Goal: Check status: Check status

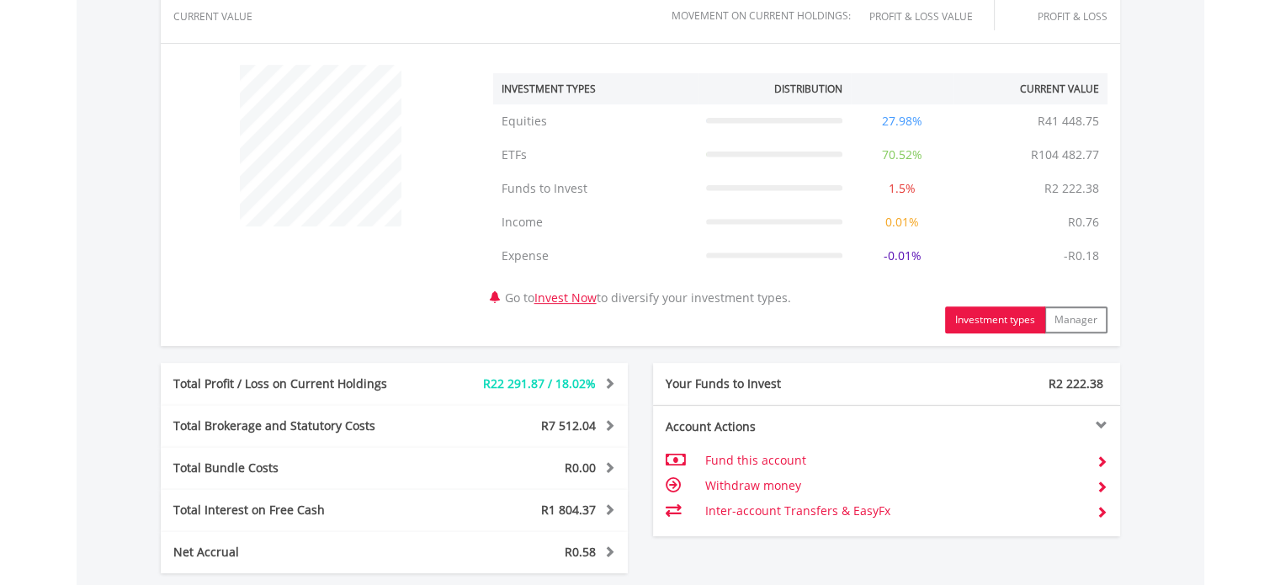
scroll to position [937, 0]
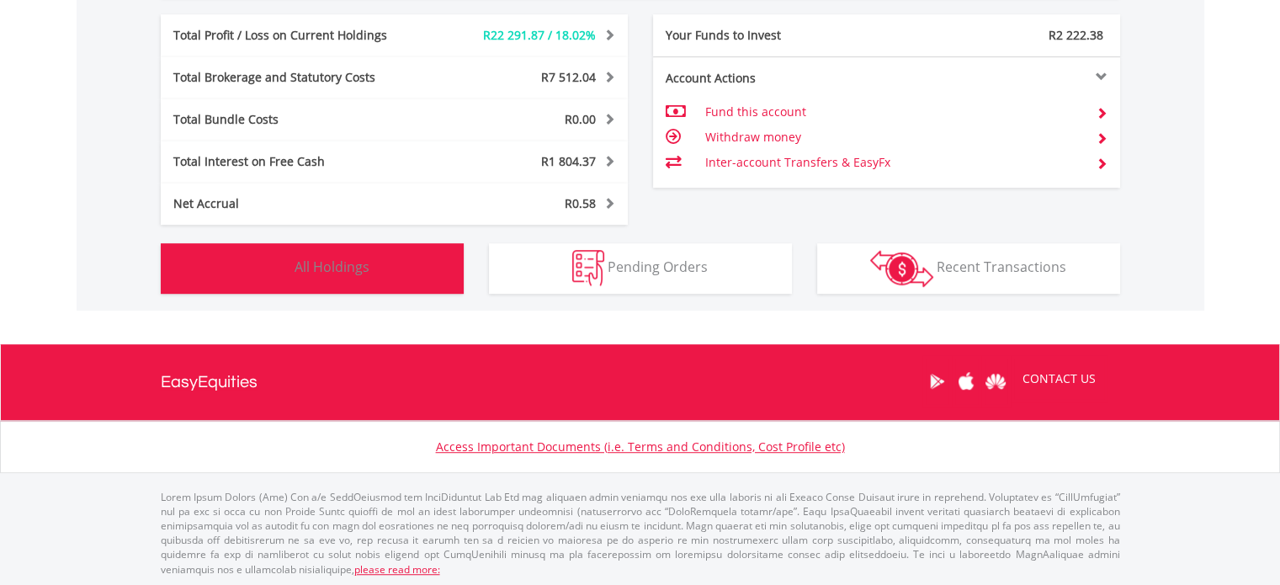
click at [330, 285] on button "Holdings All Holdings" at bounding box center [312, 268] width 303 height 50
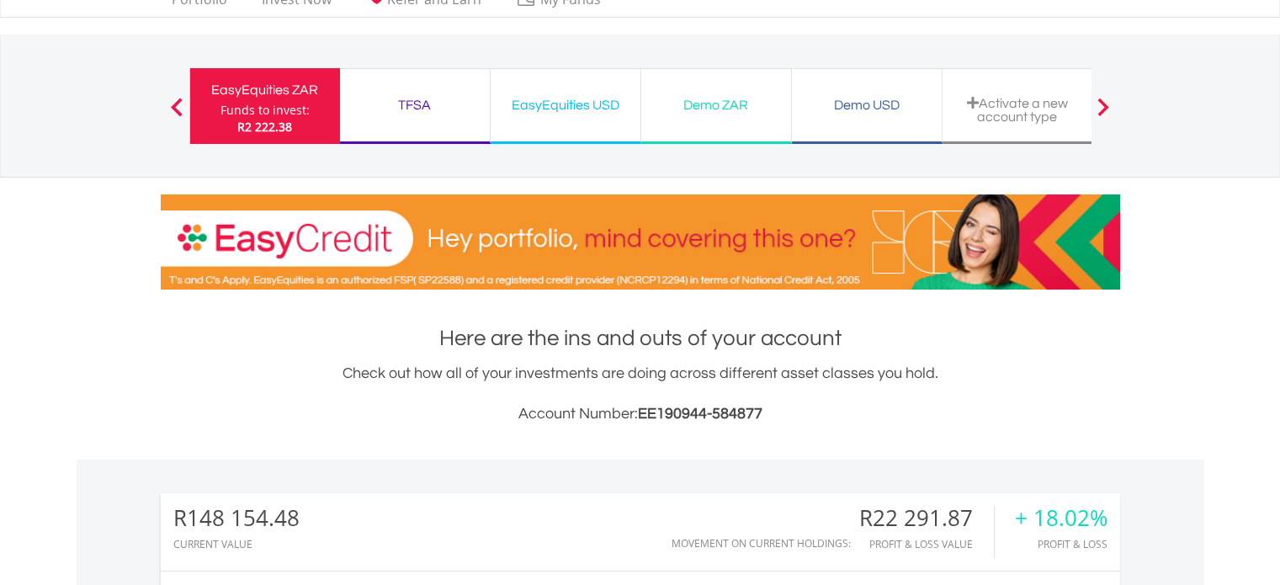
scroll to position [0, 0]
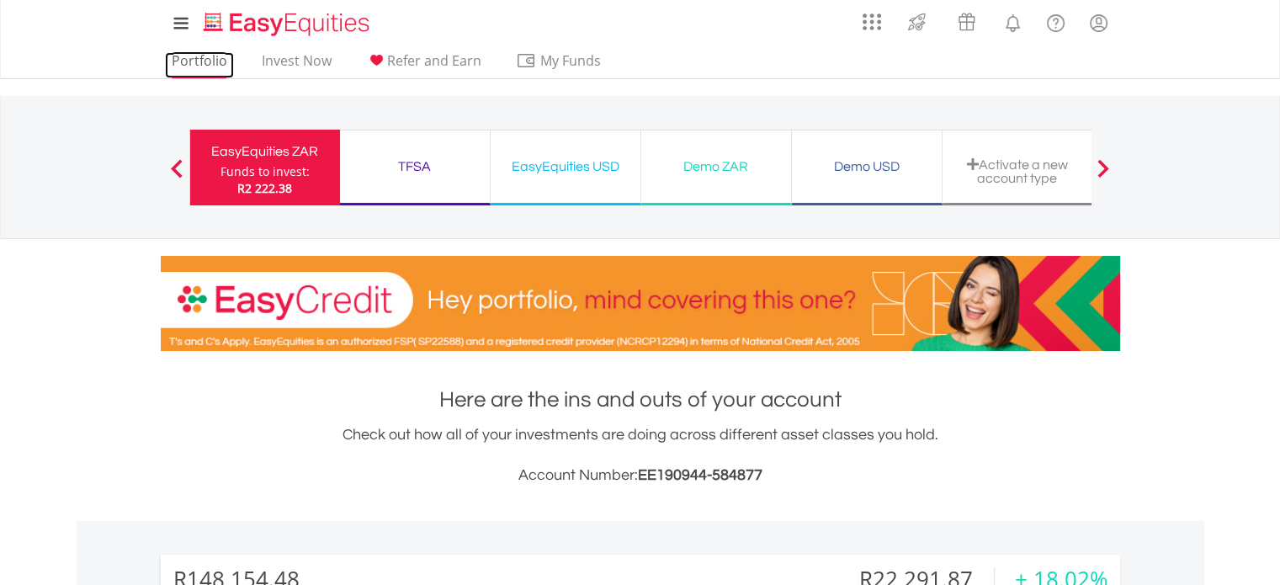
click at [194, 59] on link "Portfolio" at bounding box center [199, 65] width 69 height 26
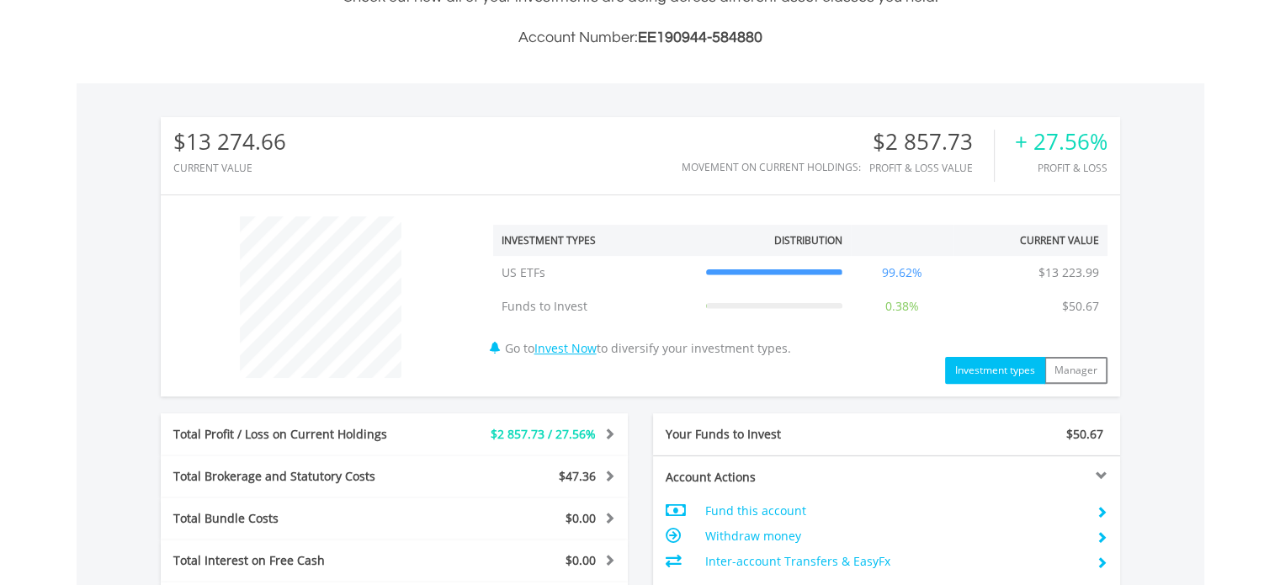
scroll to position [421, 0]
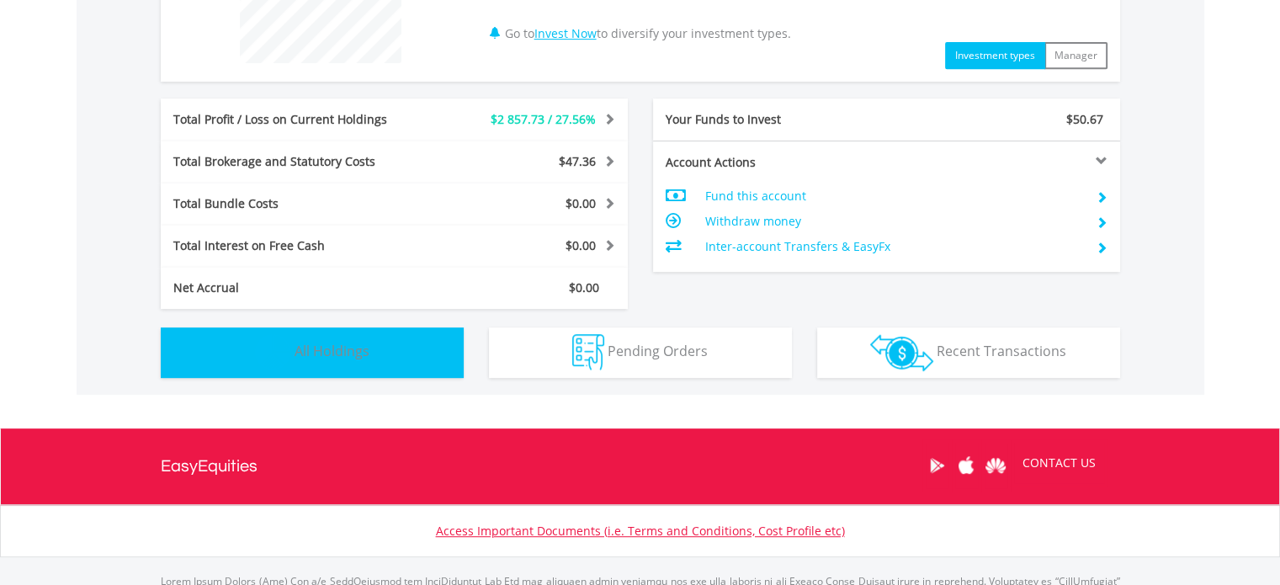
click at [297, 338] on button "Holdings All Holdings" at bounding box center [312, 352] width 303 height 50
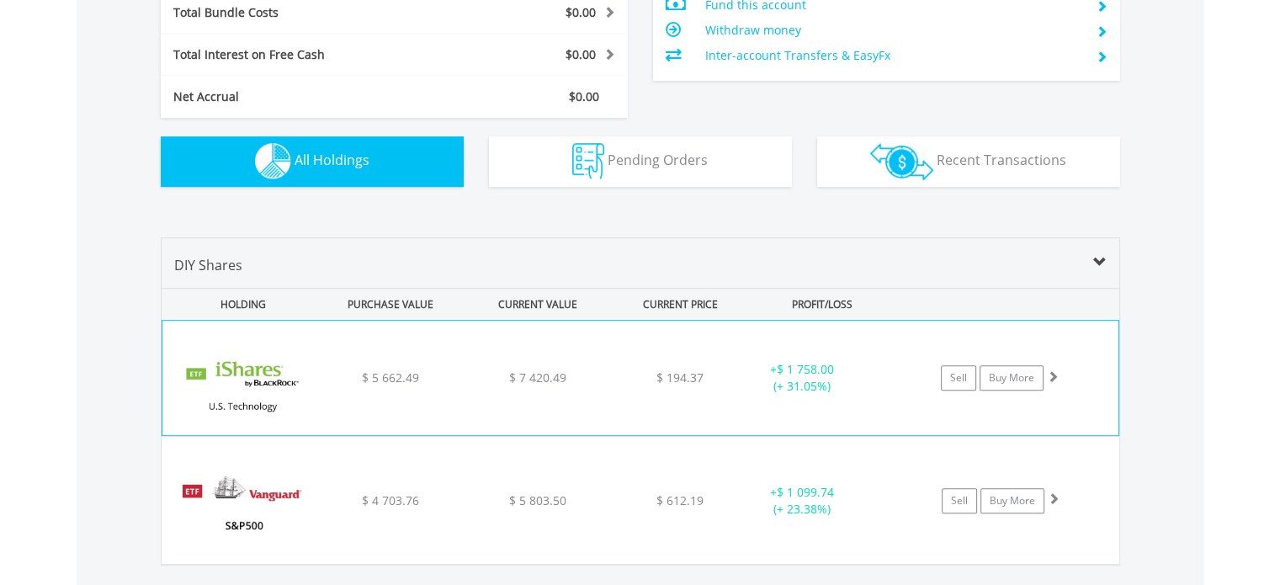
scroll to position [927, 0]
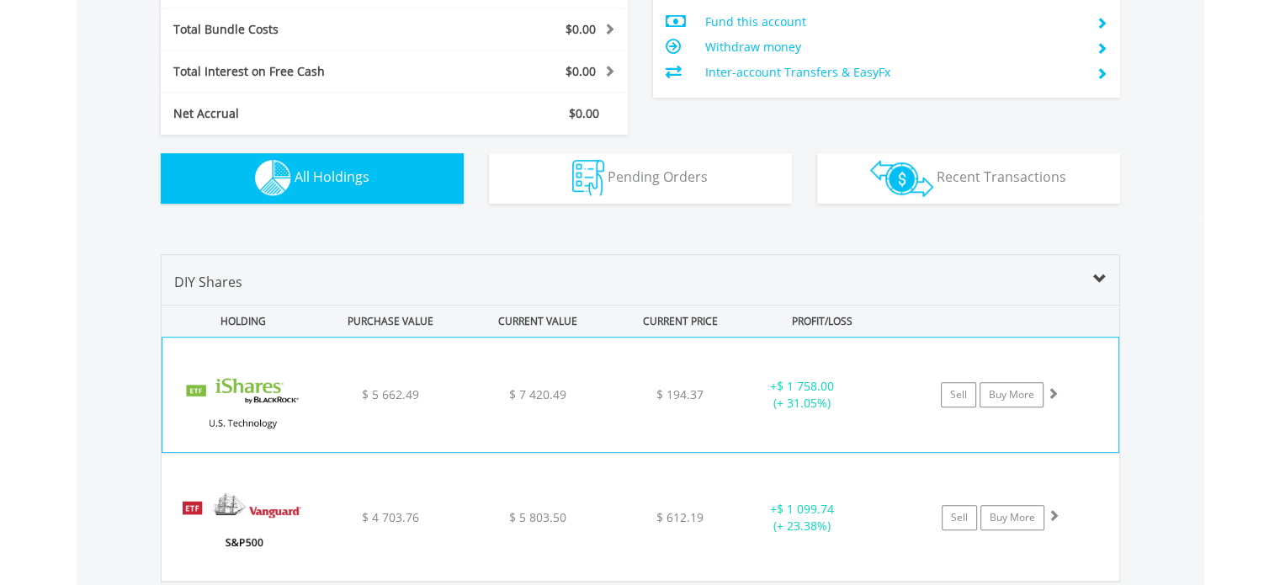
click at [241, 384] on img at bounding box center [243, 403] width 145 height 89
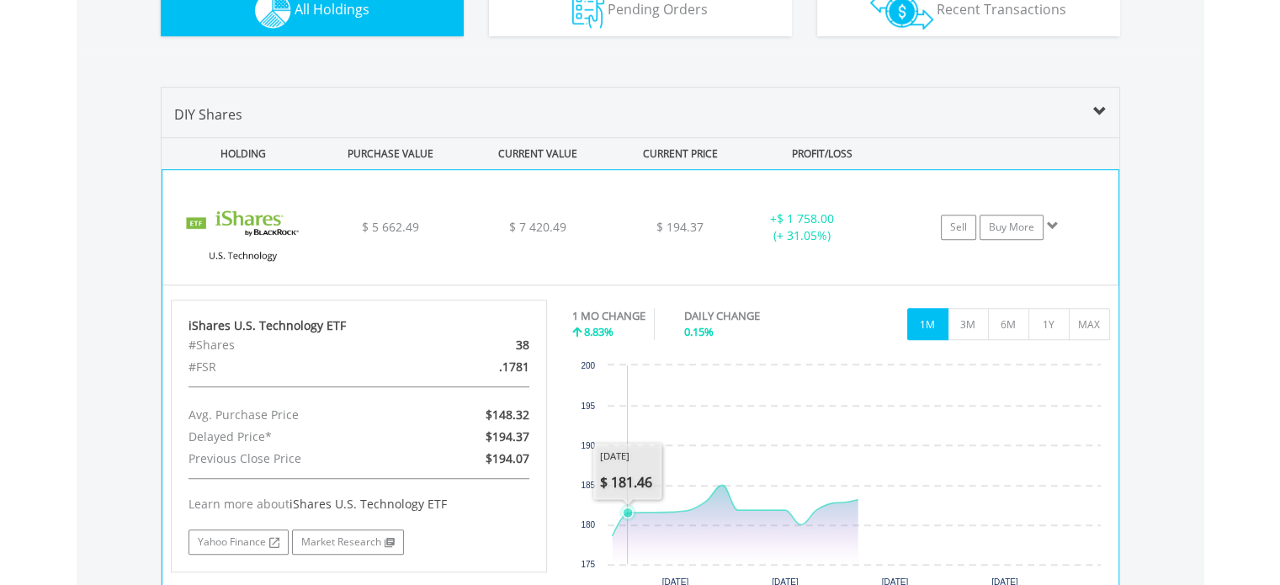
scroll to position [1179, 0]
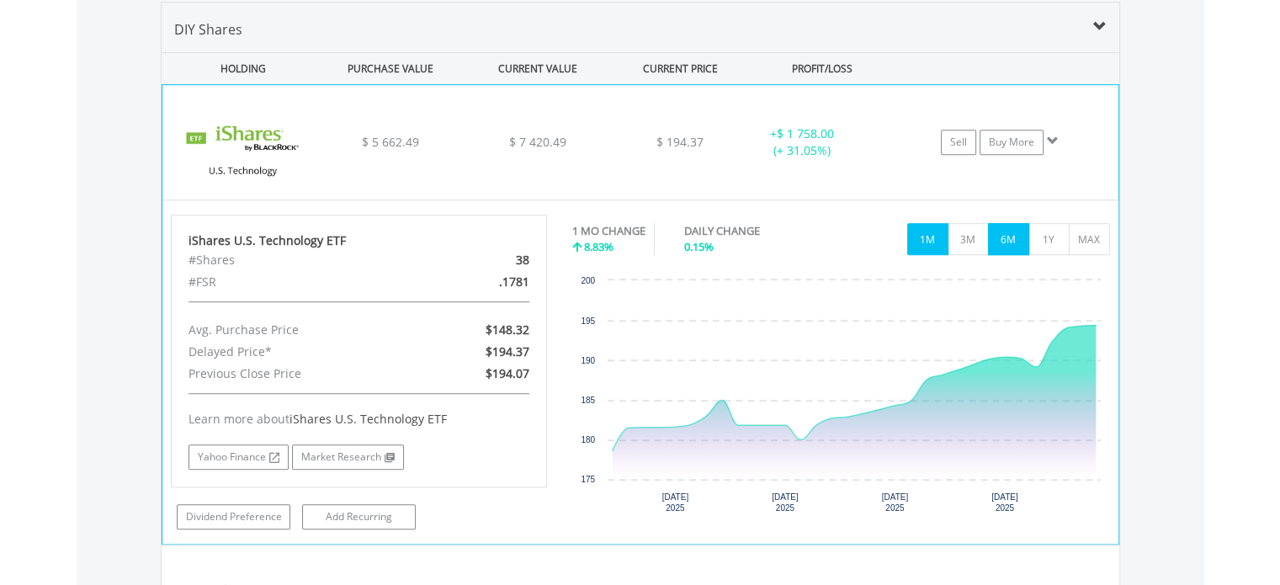
click at [1017, 234] on button "6M" at bounding box center [1008, 239] width 41 height 32
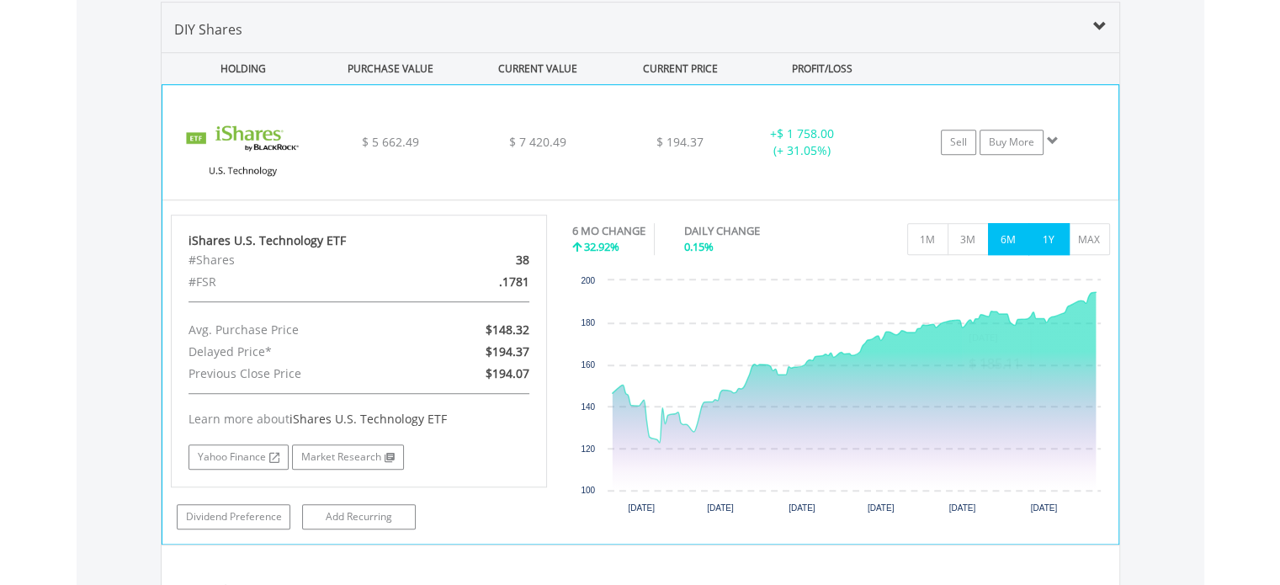
click at [1048, 242] on button "1Y" at bounding box center [1048, 239] width 41 height 32
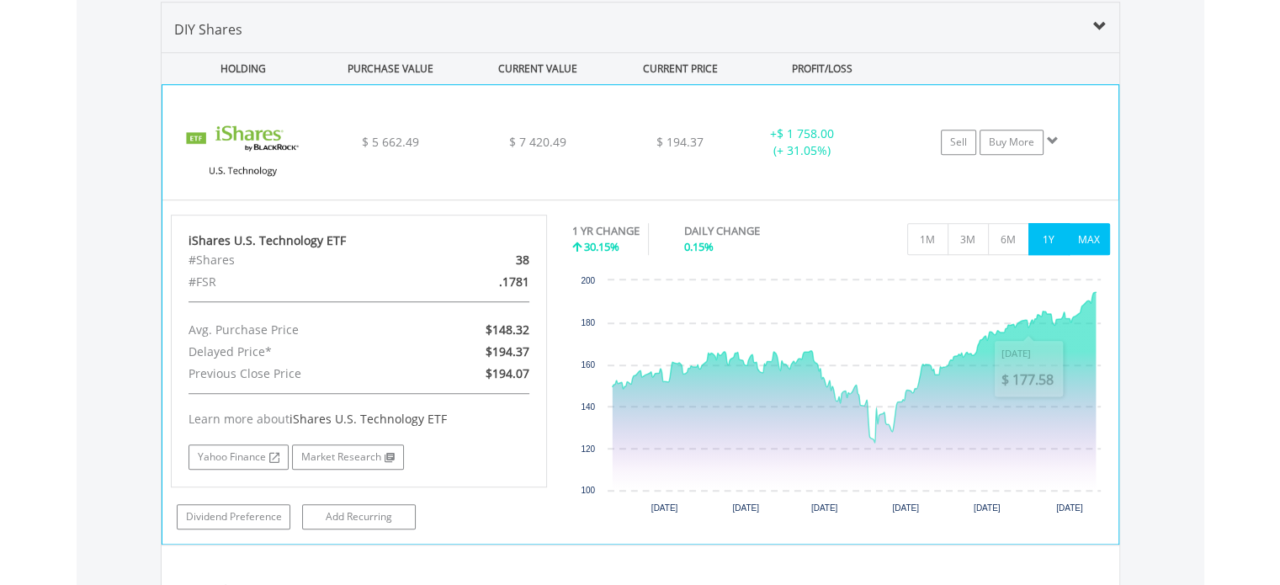
click at [1091, 240] on button "MAX" at bounding box center [1089, 239] width 41 height 32
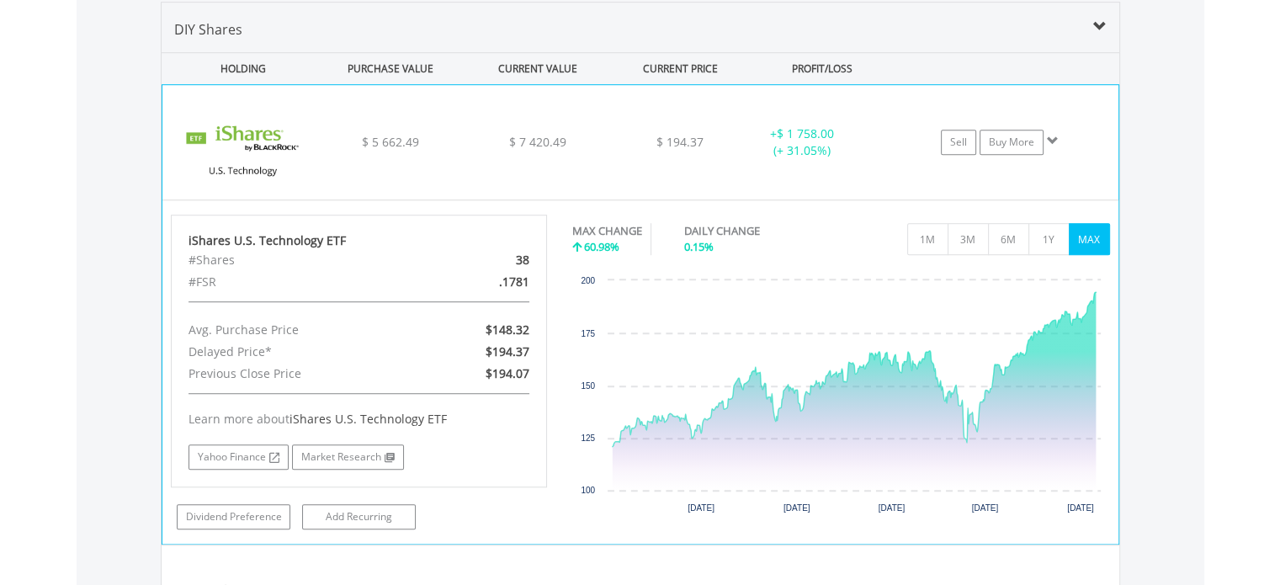
click at [268, 134] on img at bounding box center [243, 150] width 145 height 89
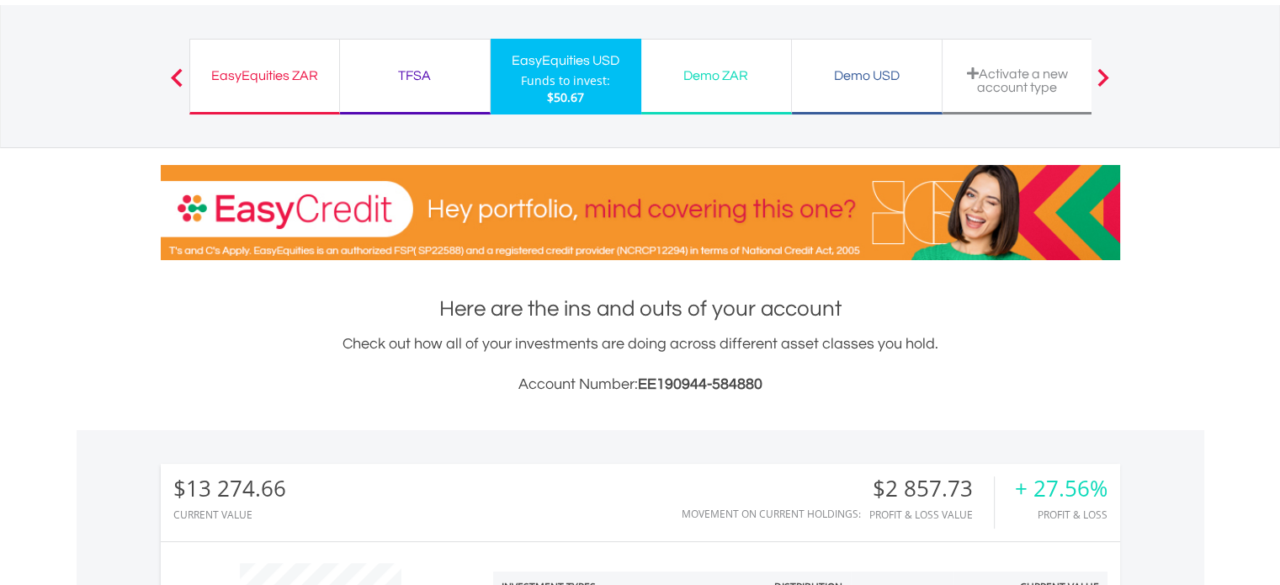
scroll to position [0, 0]
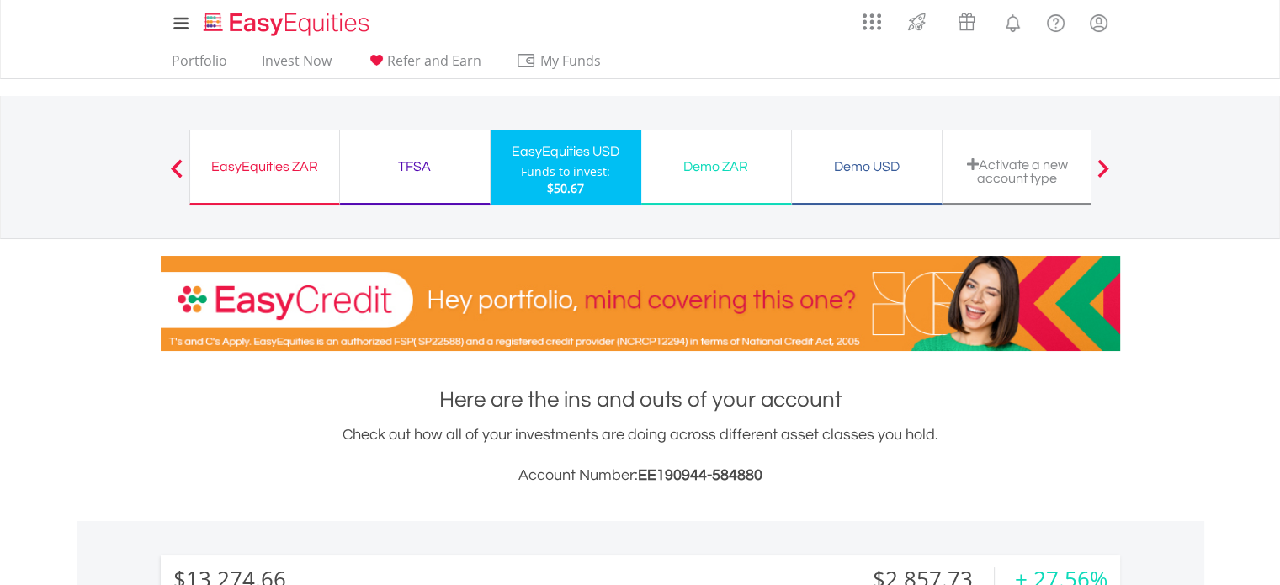
click at [434, 167] on div "TFSA" at bounding box center [415, 167] width 130 height 24
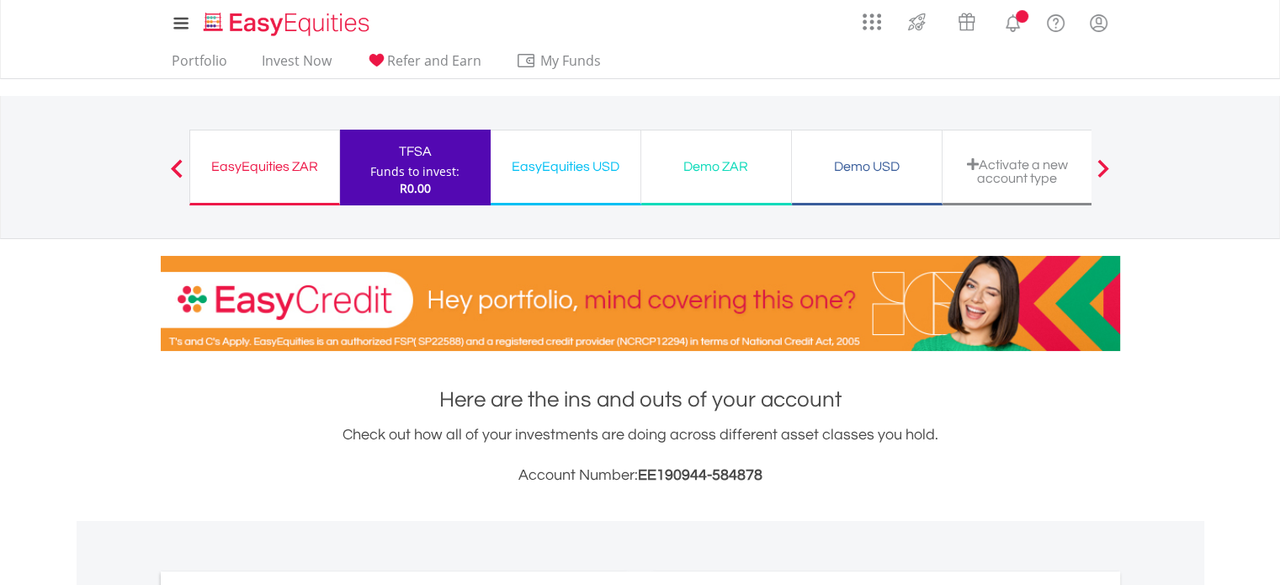
click at [298, 167] on div "EasyEquities ZAR" at bounding box center [264, 167] width 129 height 24
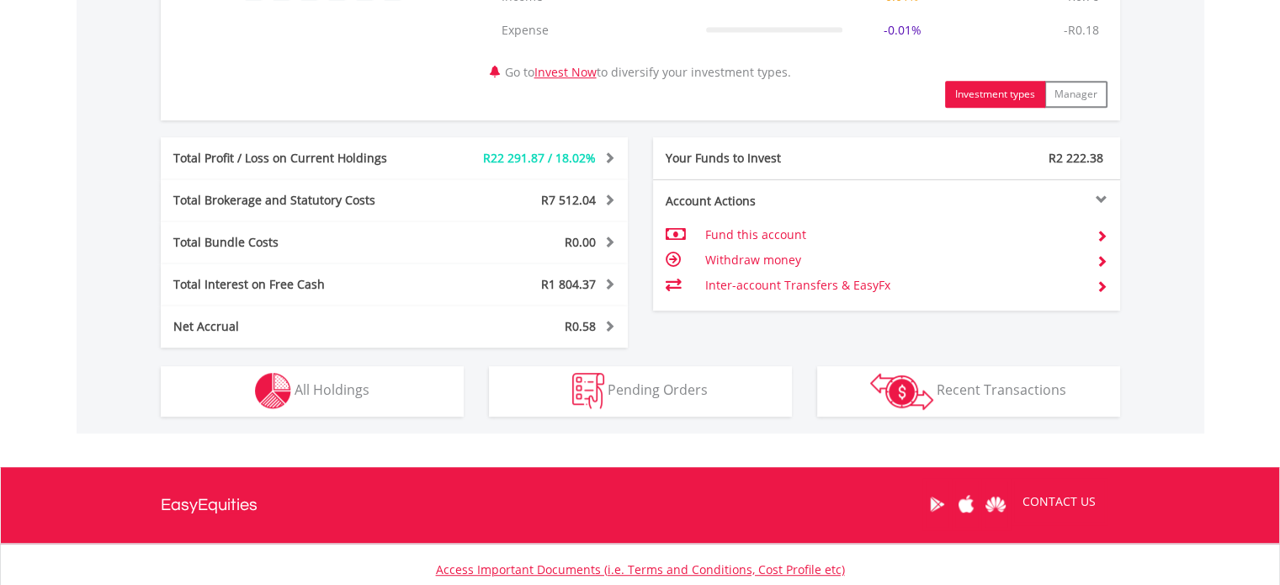
scroll to position [842, 0]
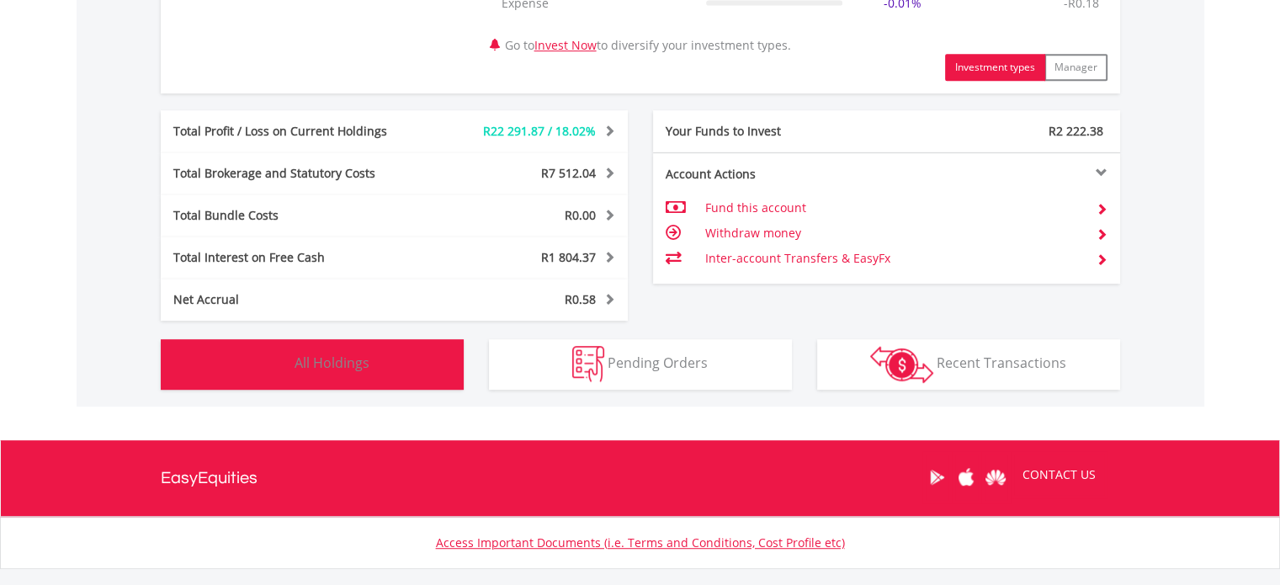
click at [305, 356] on span "All Holdings" at bounding box center [332, 362] width 75 height 19
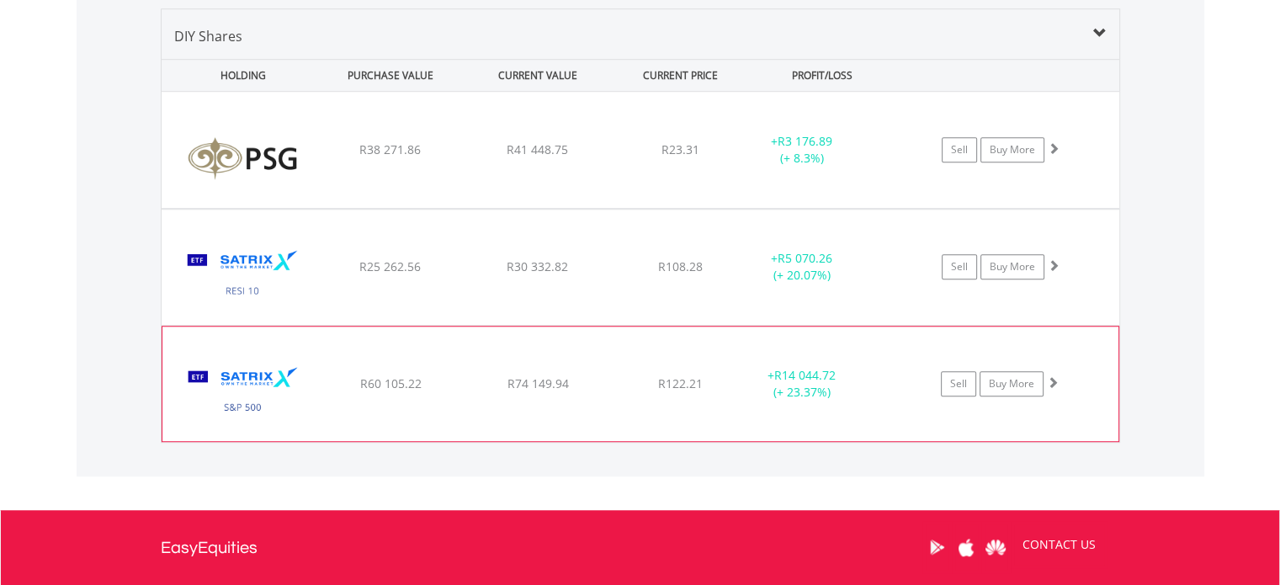
scroll to position [1280, 0]
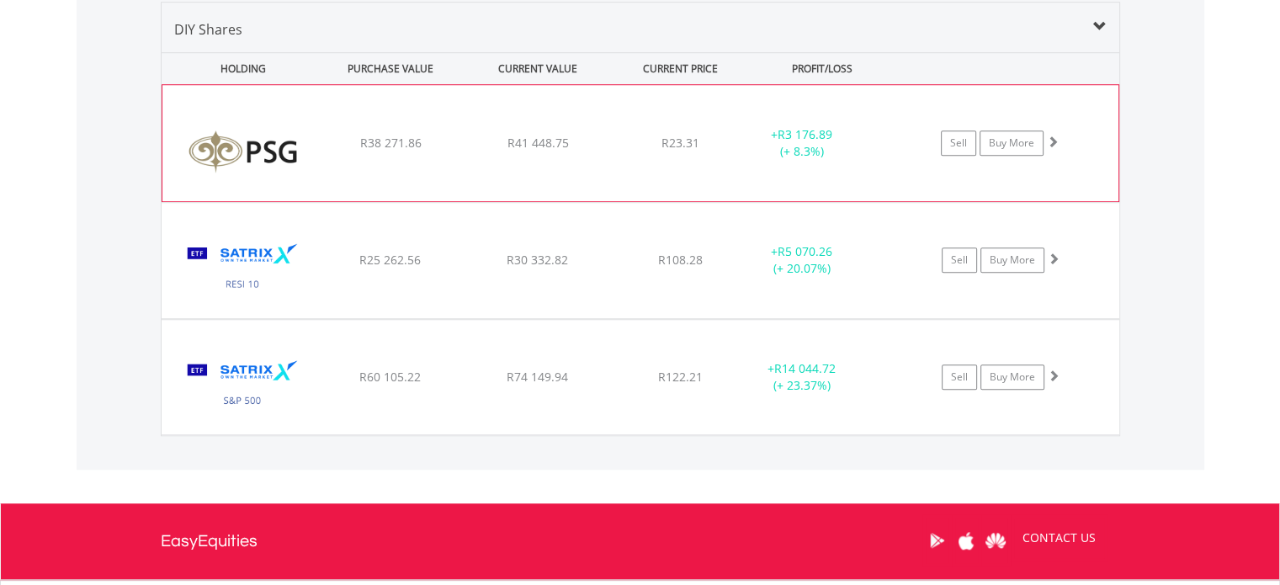
click at [226, 141] on img at bounding box center [243, 151] width 145 height 91
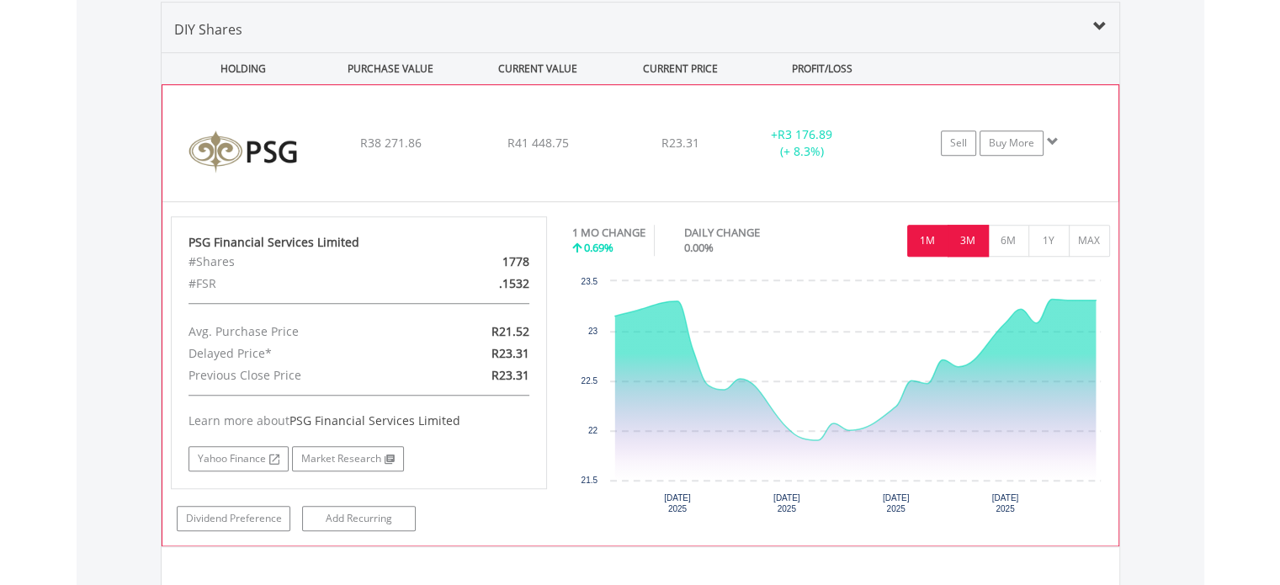
click at [976, 244] on button "3M" at bounding box center [968, 241] width 41 height 32
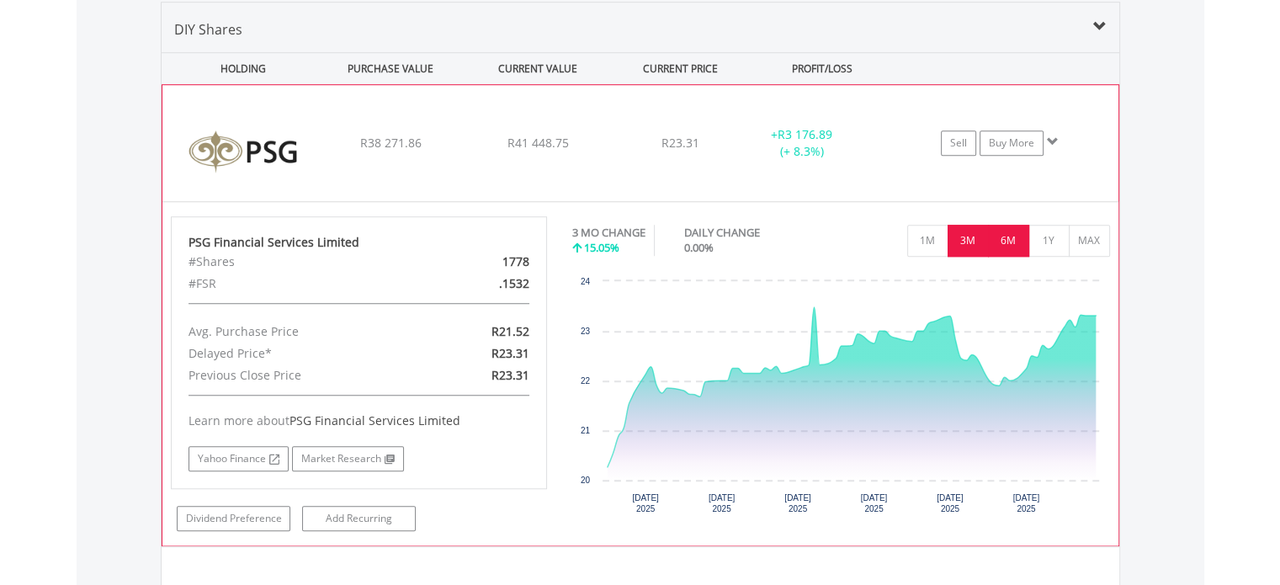
click at [1005, 242] on button "6M" at bounding box center [1008, 241] width 41 height 32
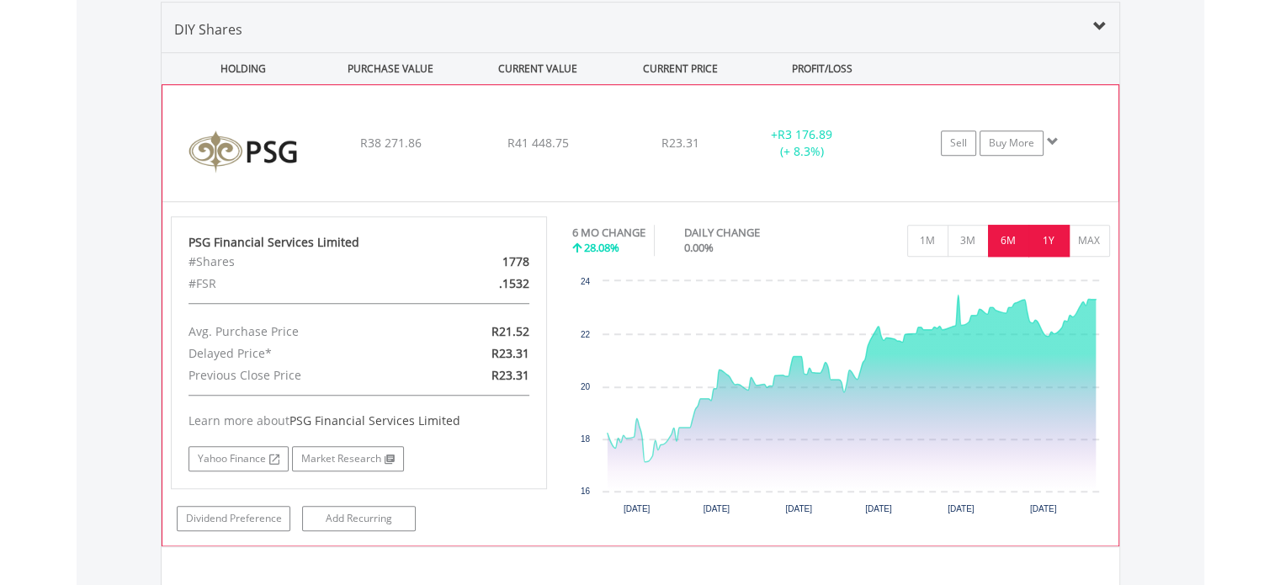
click at [1040, 239] on button "1Y" at bounding box center [1048, 241] width 41 height 32
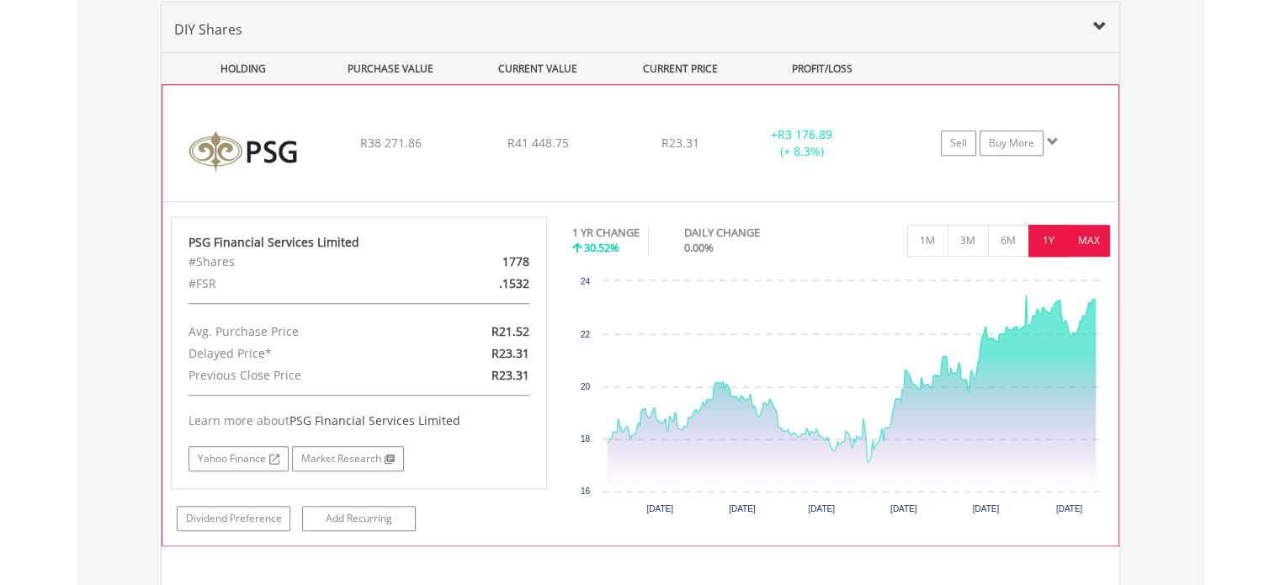
click at [1075, 242] on button "MAX" at bounding box center [1089, 241] width 41 height 32
